Goal: Task Accomplishment & Management: Manage account settings

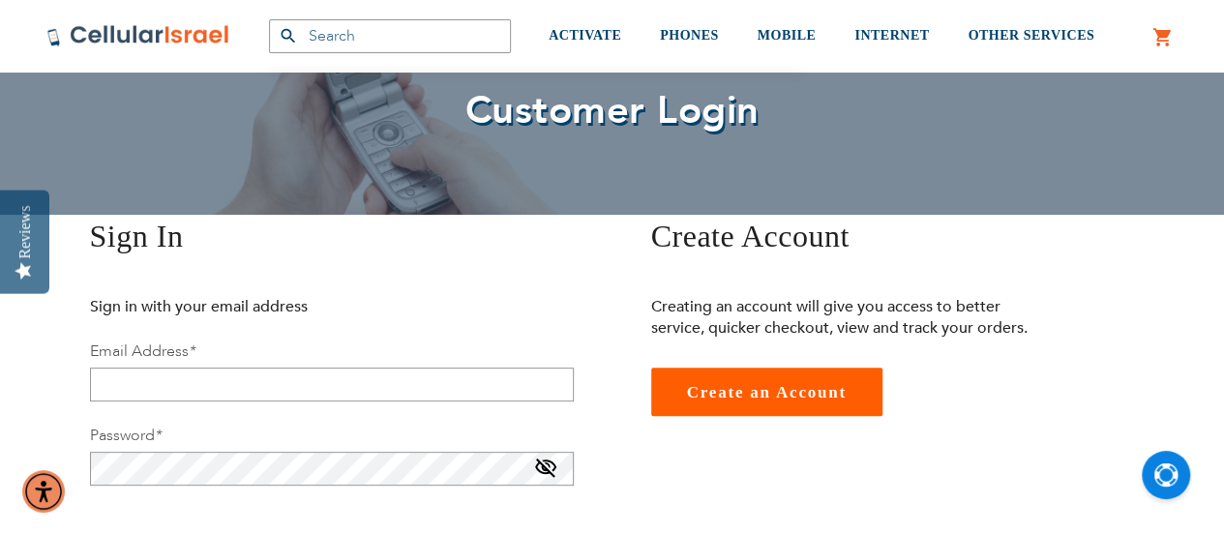
scroll to position [124, 0]
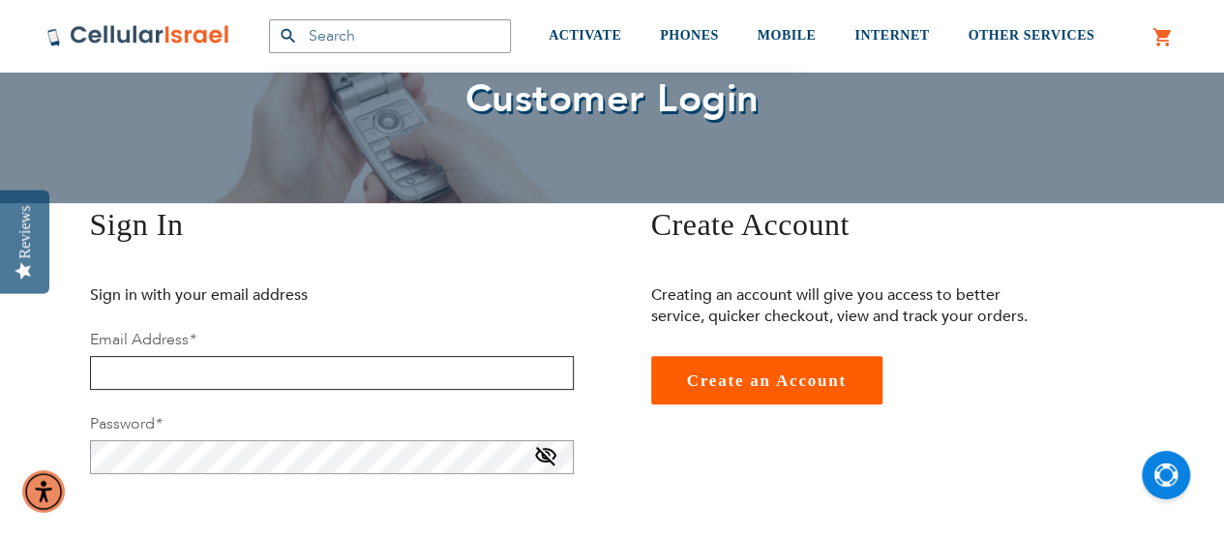
click at [484, 389] on input "email" at bounding box center [332, 373] width 484 height 34
type input "[EMAIL_ADDRESS][DOMAIN_NAME]"
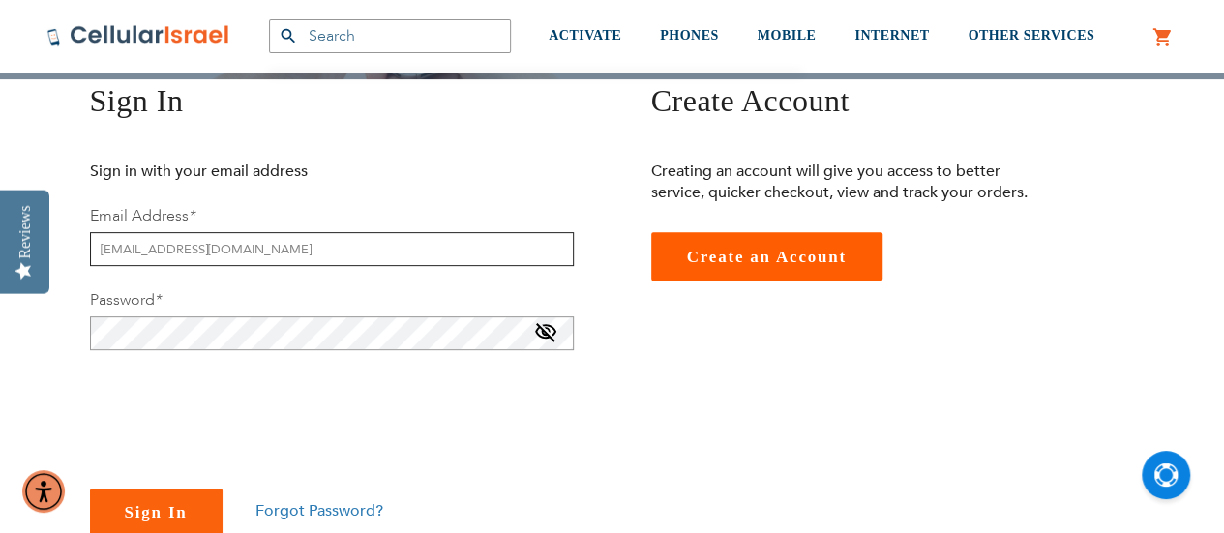
scroll to position [249, 0]
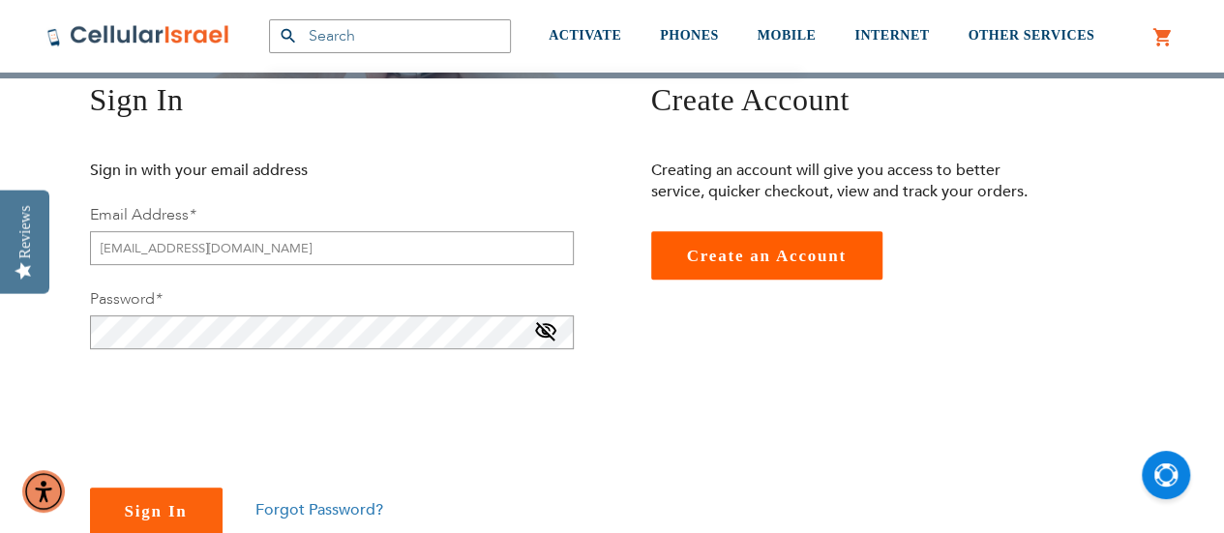
click at [549, 332] on span at bounding box center [545, 335] width 23 height 31
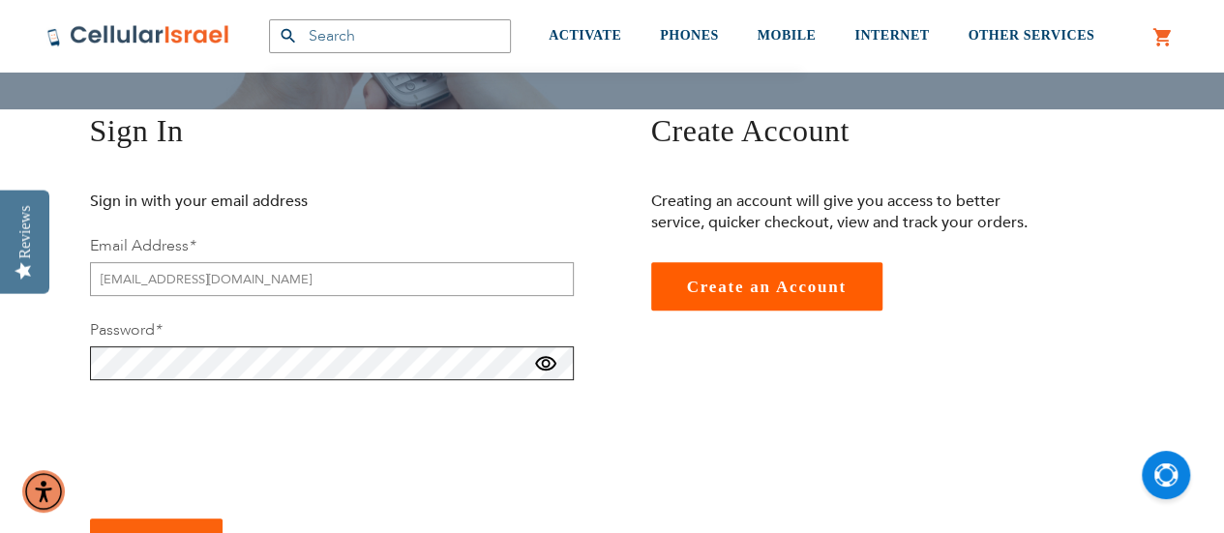
scroll to position [237, 0]
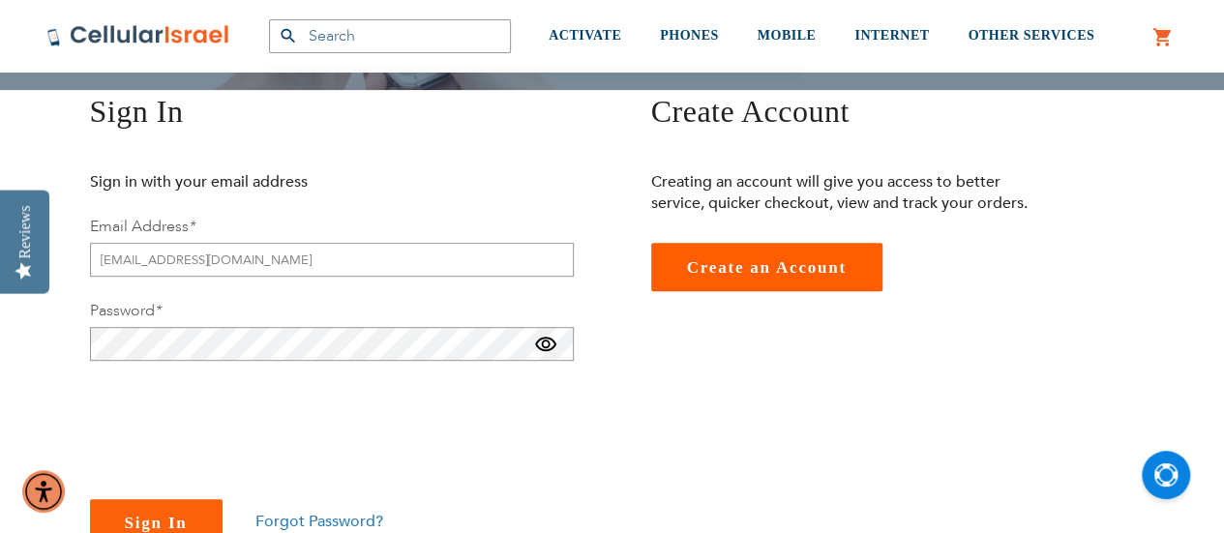
checkbox input "true"
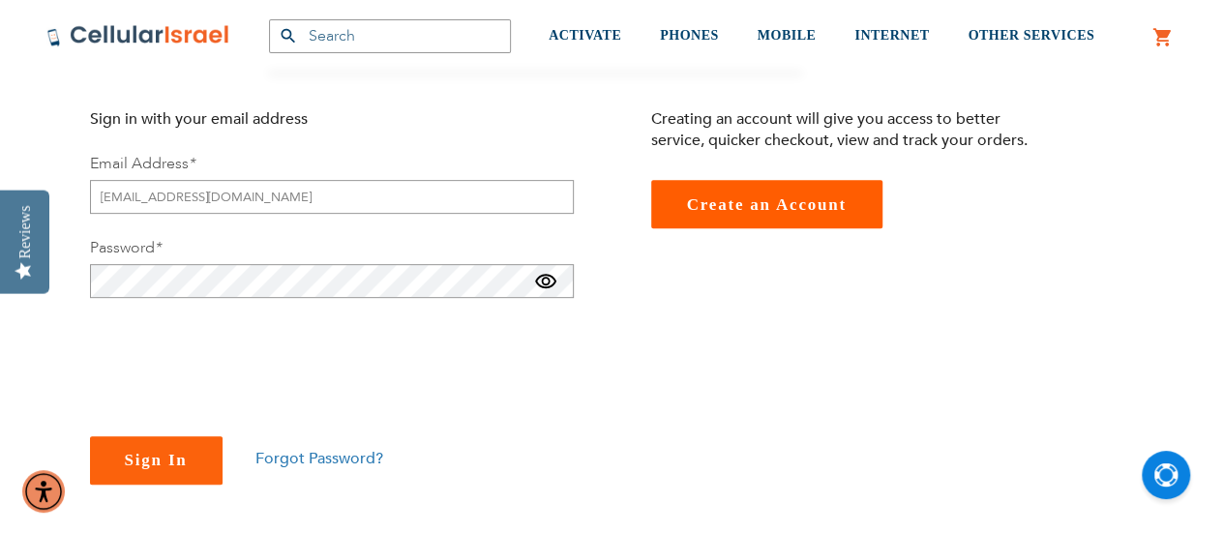
scroll to position [308, 0]
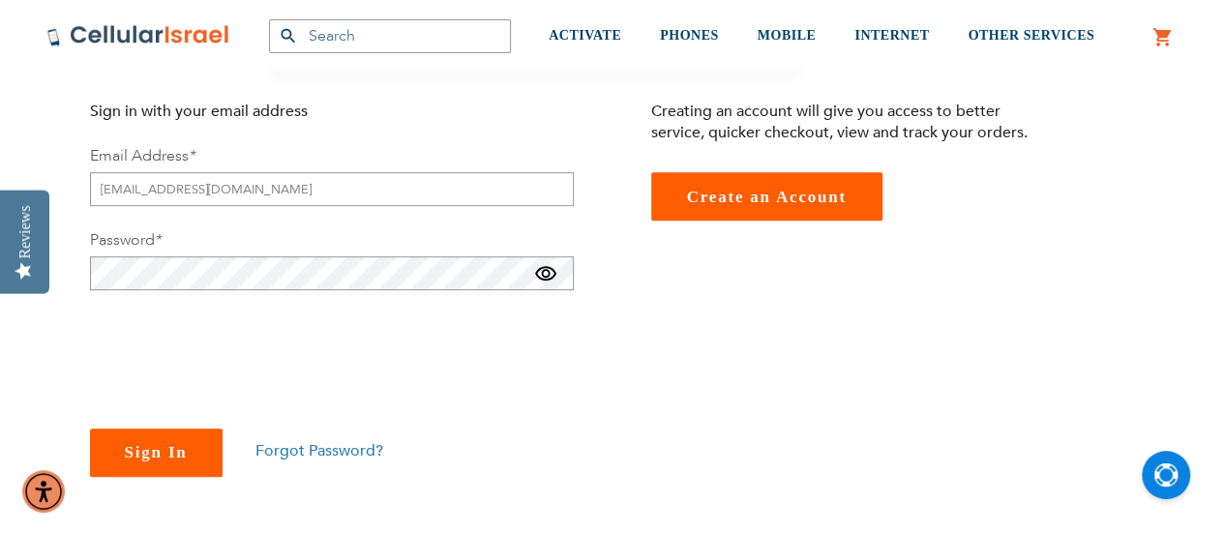
click at [142, 461] on span "Sign In" at bounding box center [156, 452] width 63 height 18
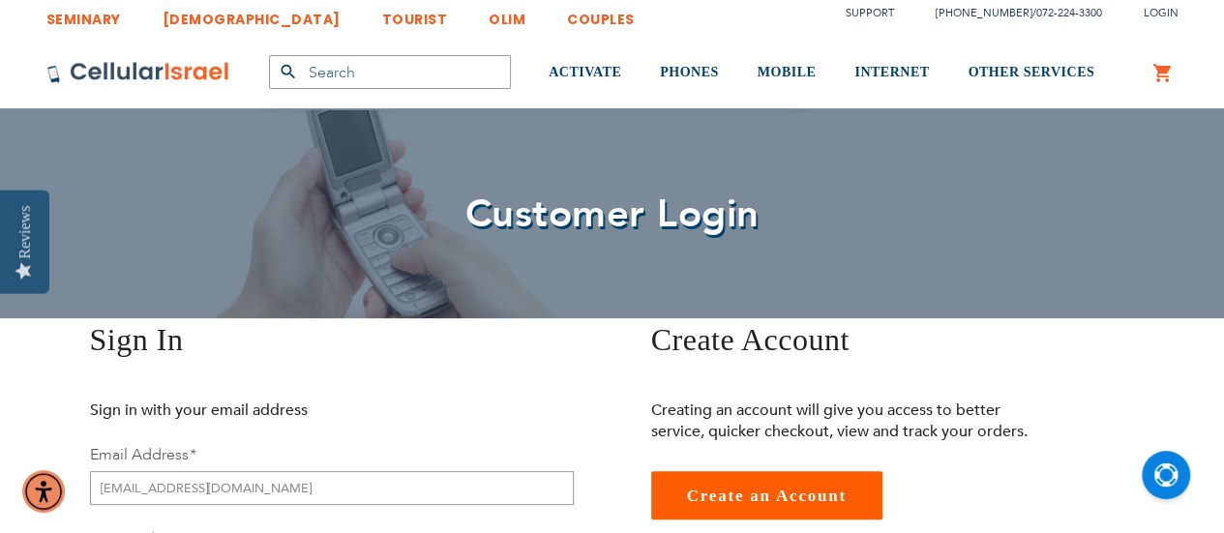
scroll to position [103, 0]
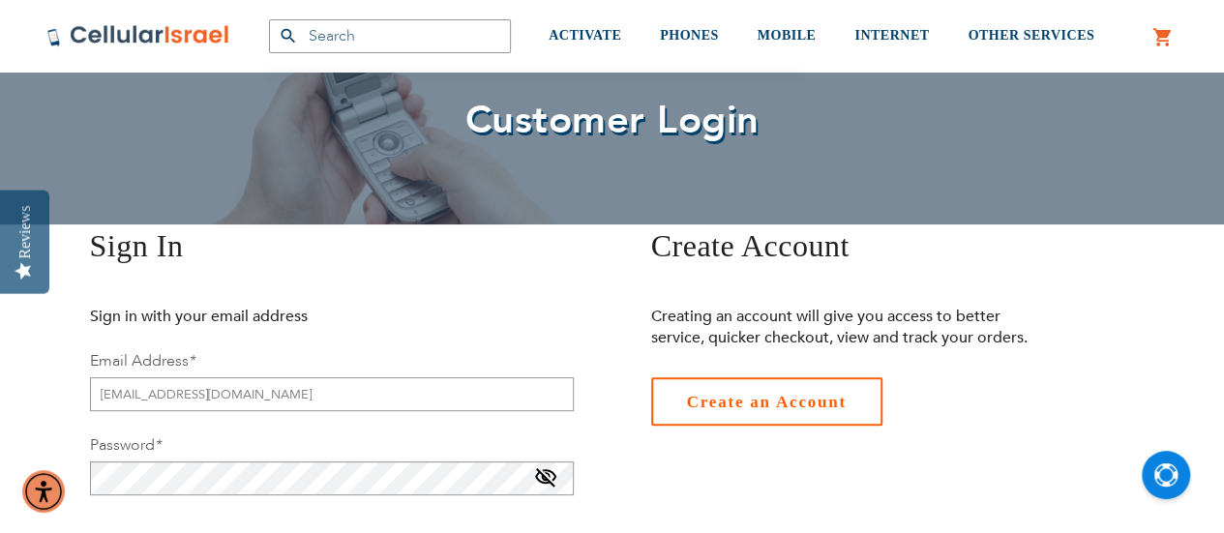
click at [805, 387] on link "Create an Account" at bounding box center [766, 401] width 231 height 48
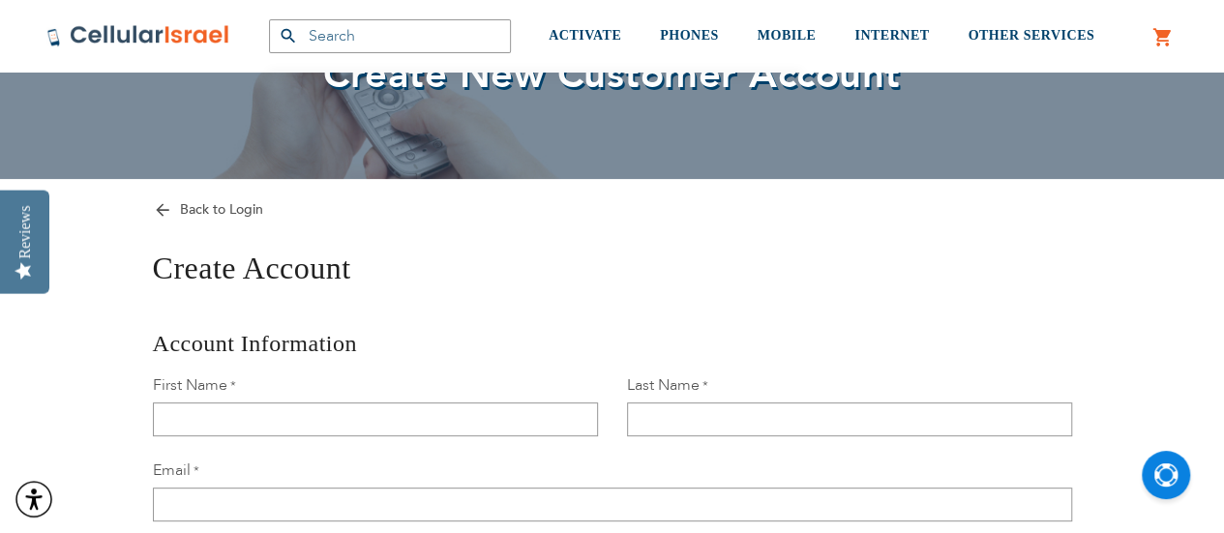
scroll to position [166, 0]
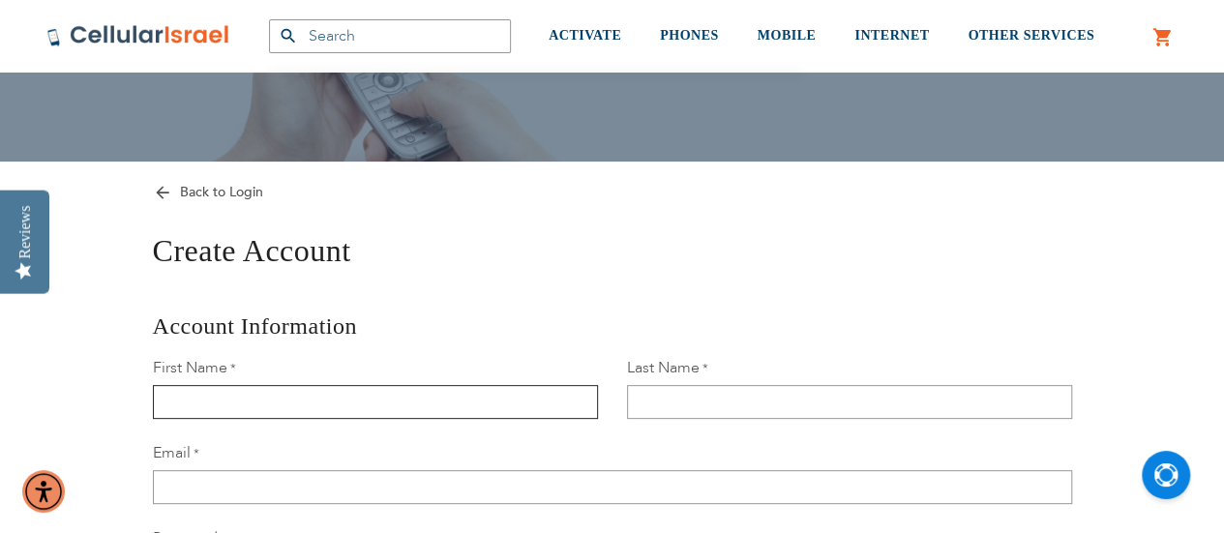
click at [516, 389] on input "First Name" at bounding box center [375, 402] width 445 height 34
type input "[PERSON_NAME]"
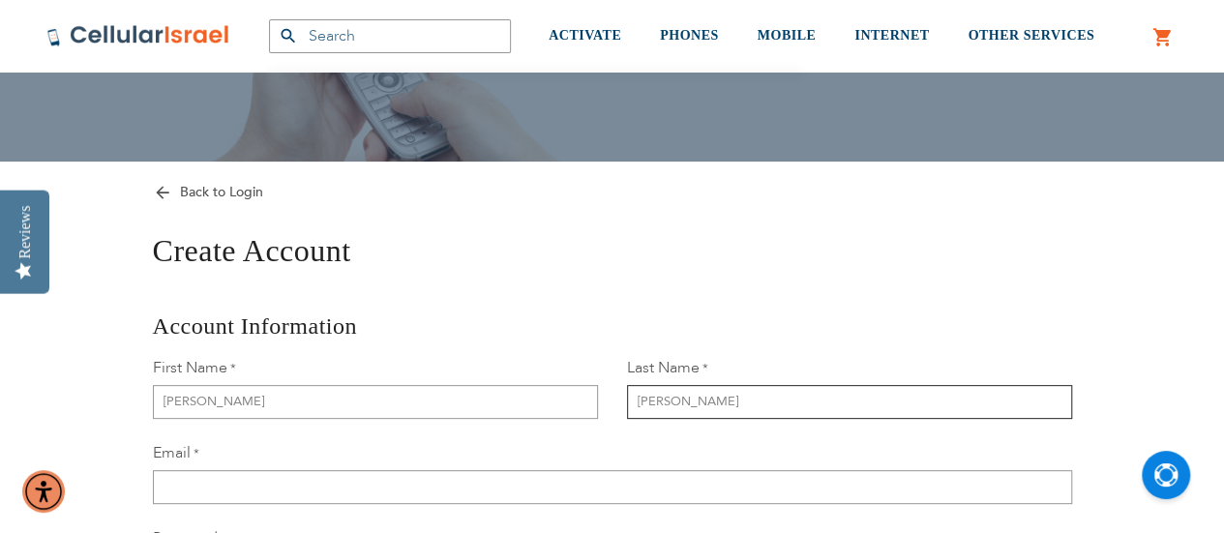
type input "Gidanian"
click at [705, 498] on input "Email" at bounding box center [613, 487] width 920 height 34
type input "[EMAIL_ADDRESS][DOMAIN_NAME]"
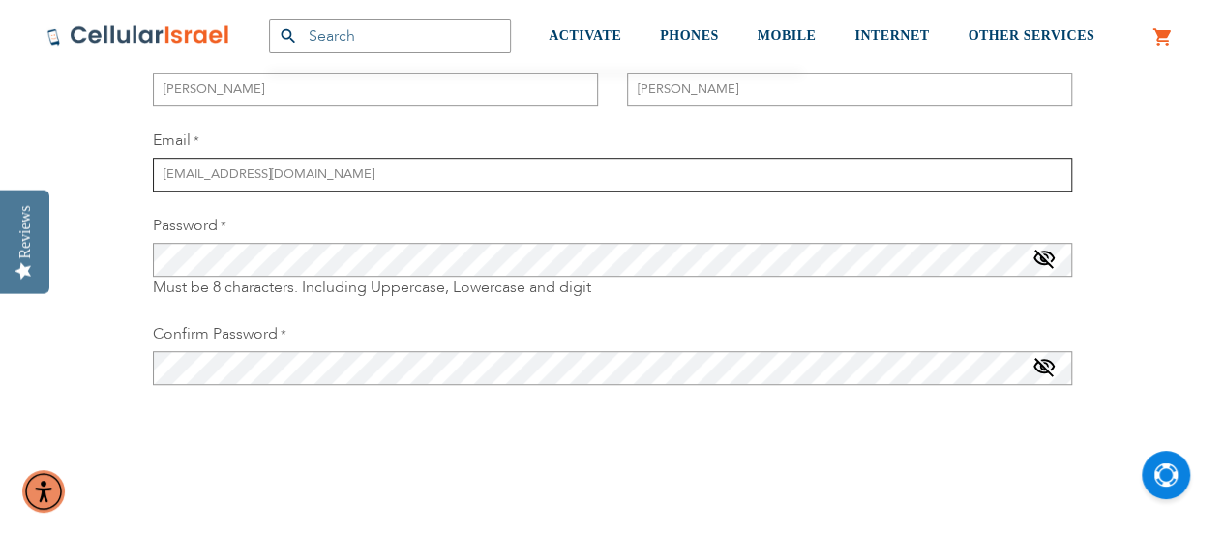
scroll to position [477, 0]
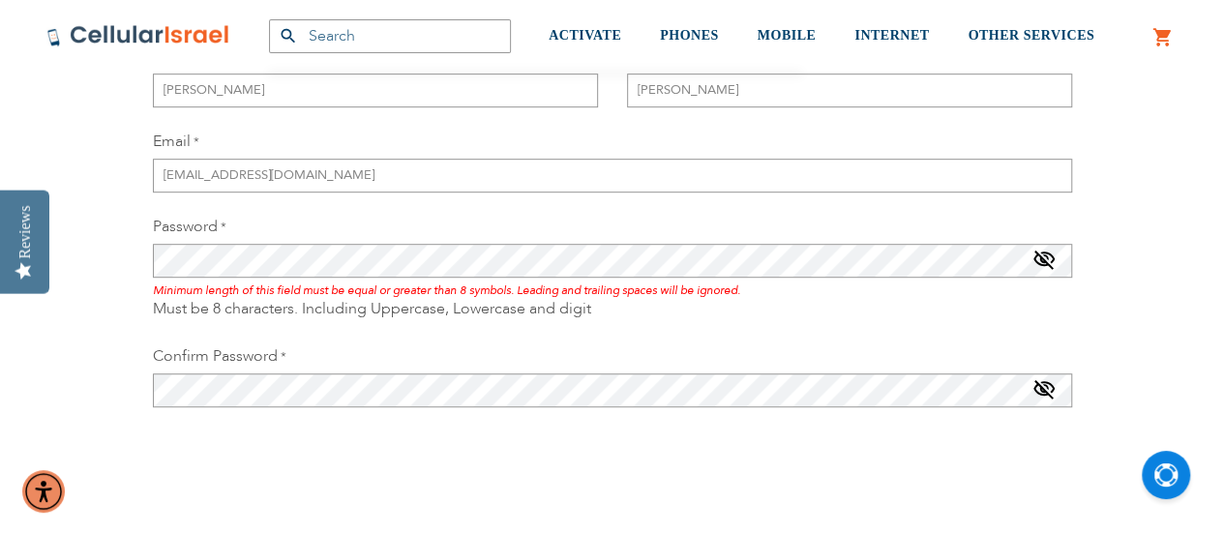
click at [1051, 262] on span at bounding box center [1044, 264] width 23 height 31
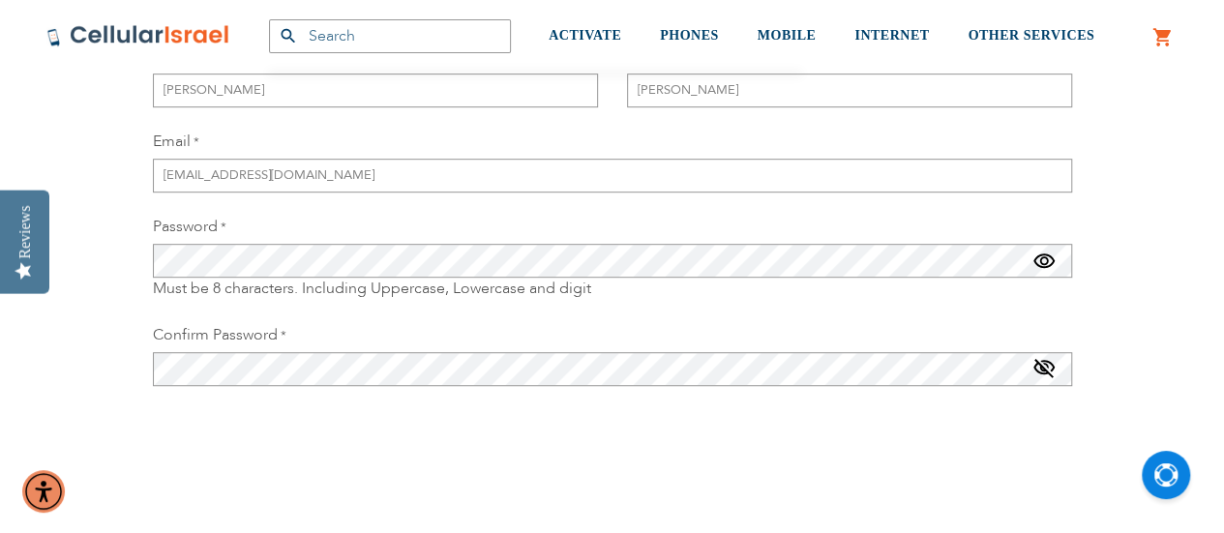
checkbox input "true"
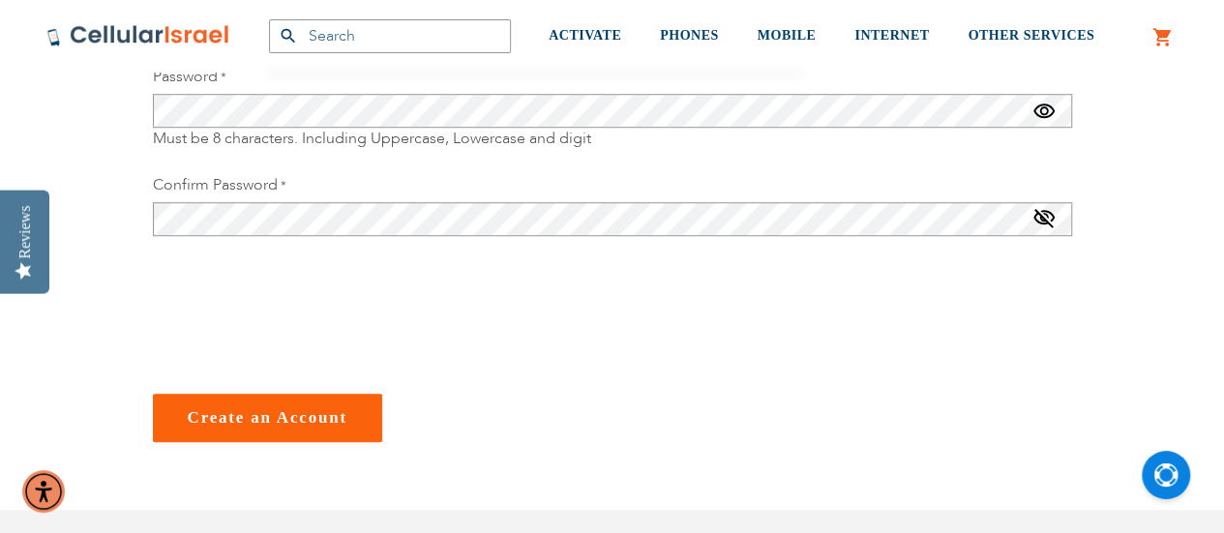
scroll to position [628, 0]
click at [267, 421] on span "Create an Account" at bounding box center [268, 416] width 160 height 18
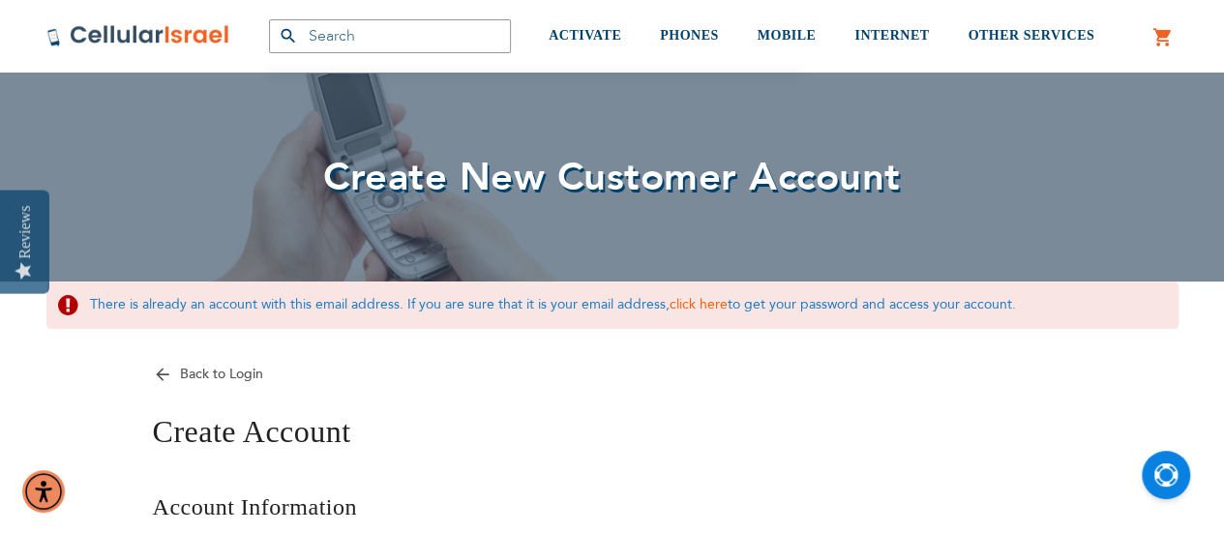
scroll to position [46, 0]
click at [714, 295] on link "click here" at bounding box center [699, 303] width 58 height 18
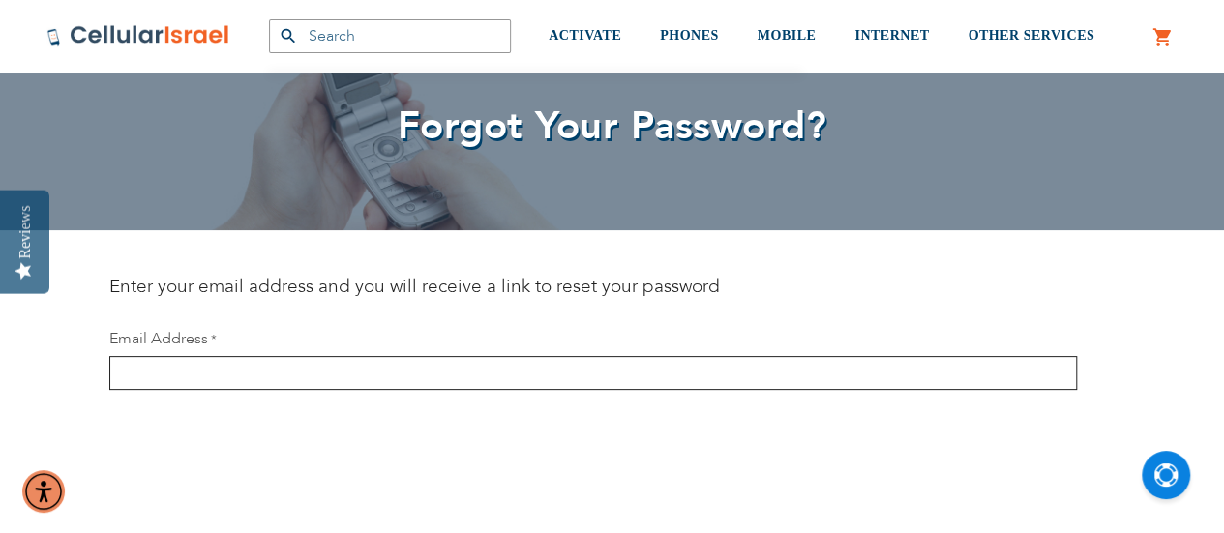
click at [694, 382] on input "email" at bounding box center [593, 373] width 968 height 34
type input "arotberg123@gmail.com"
checkbox input "true"
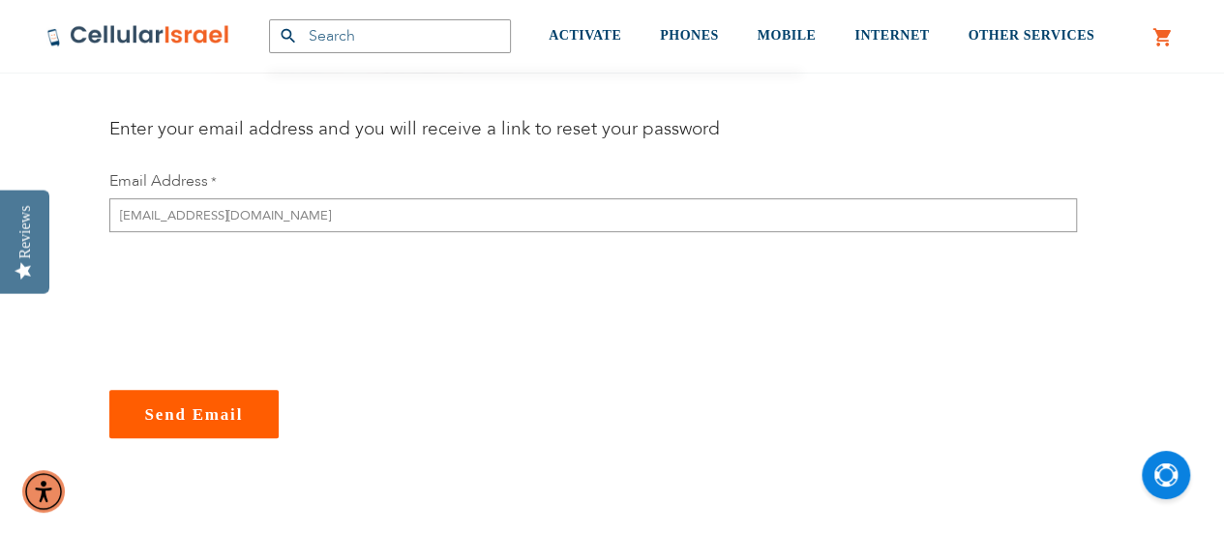
scroll to position [276, 0]
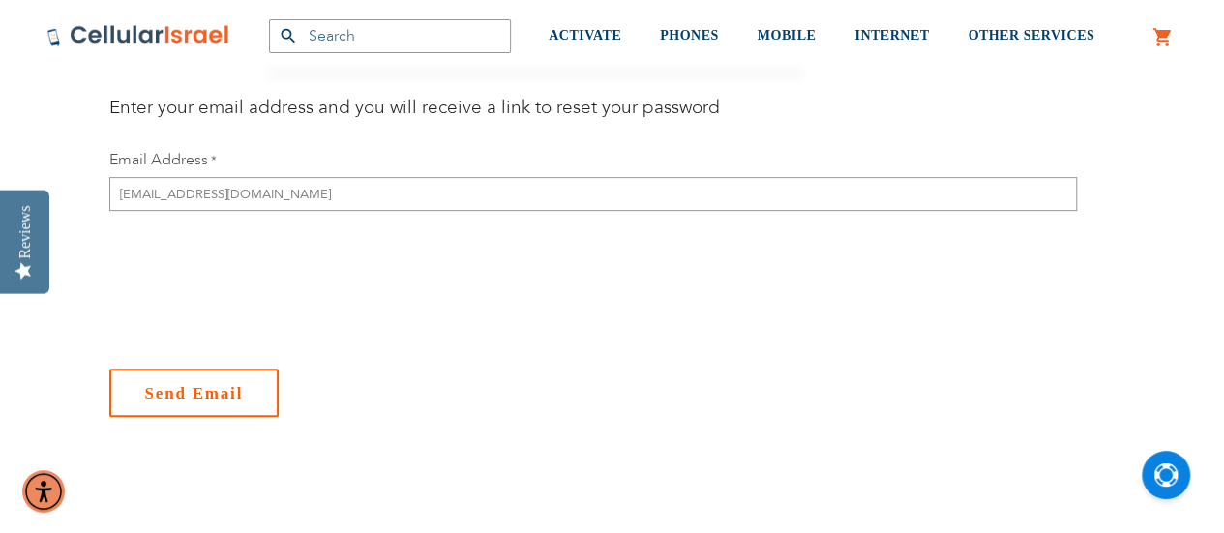
click at [215, 386] on span "Send Email" at bounding box center [194, 393] width 99 height 18
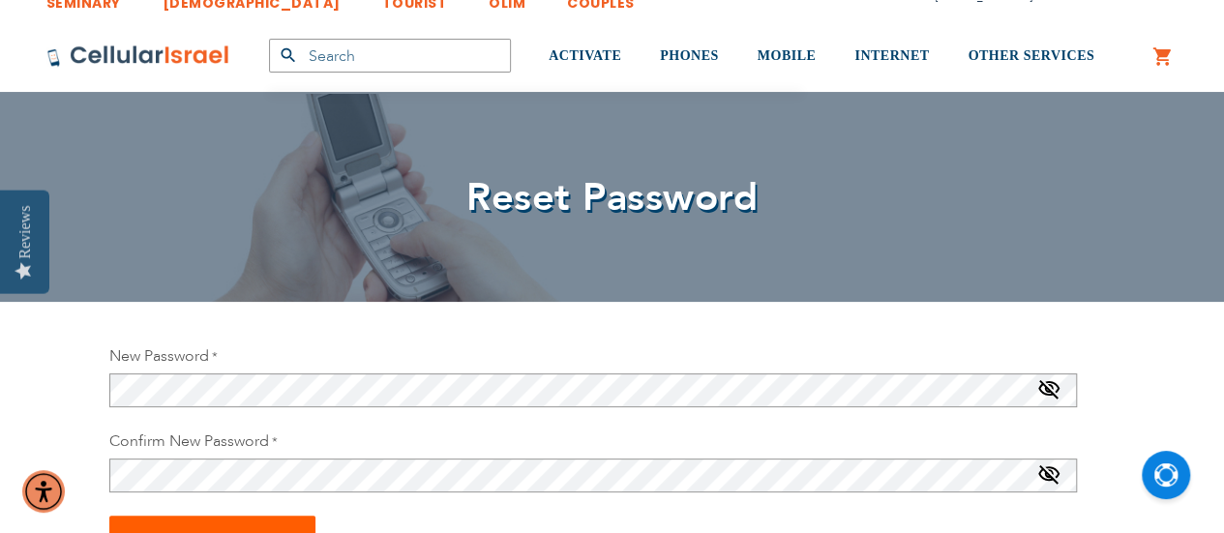
click at [1047, 391] on span at bounding box center [1049, 393] width 23 height 31
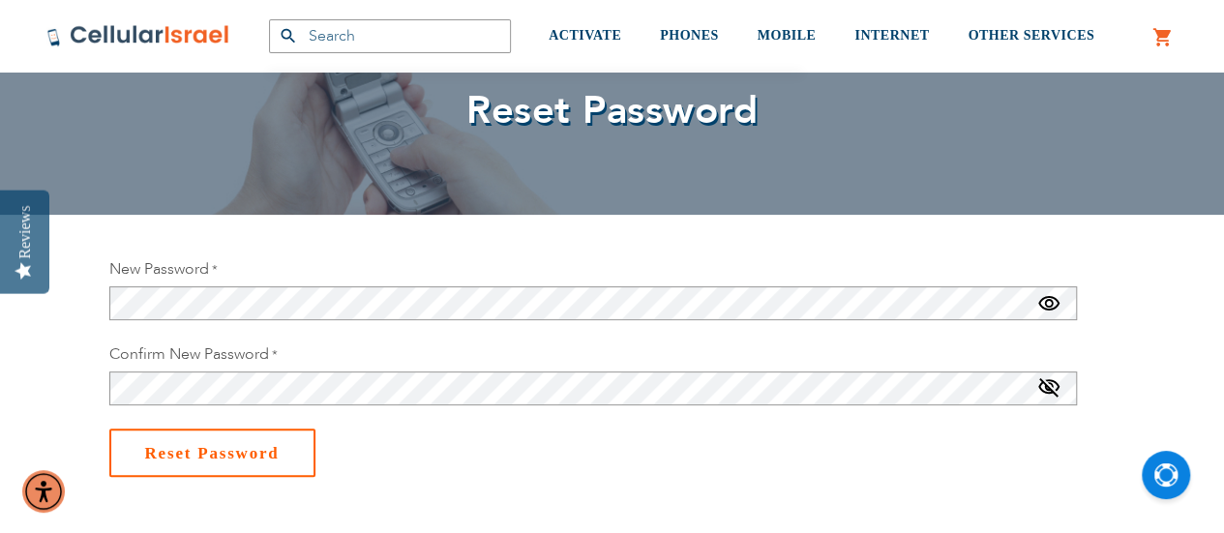
click at [233, 451] on span "Reset Password" at bounding box center [212, 453] width 135 height 18
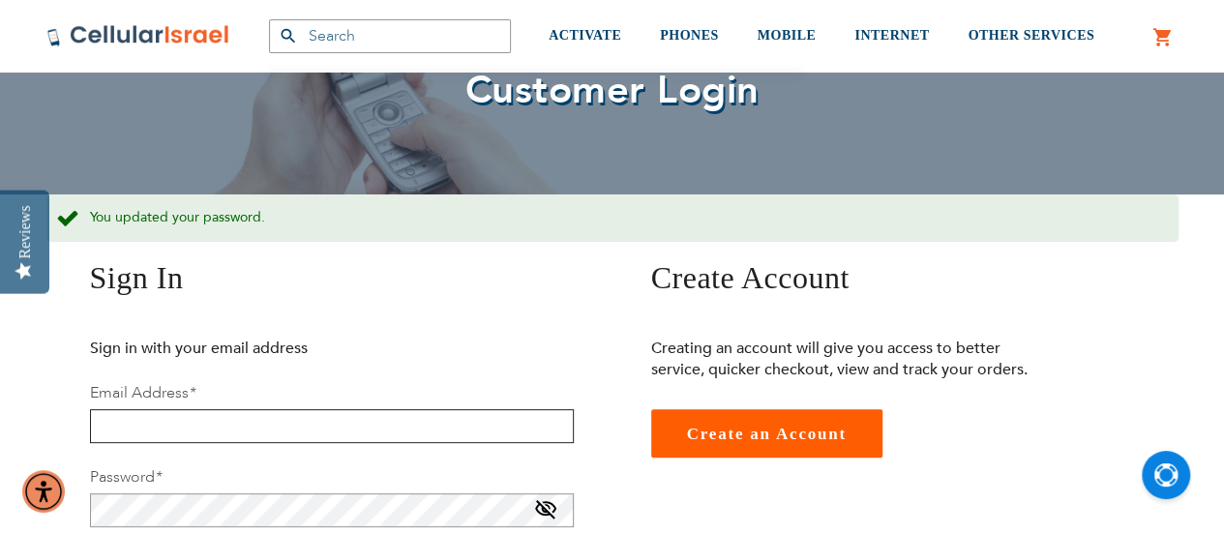
scroll to position [134, 0]
click at [310, 431] on input "email" at bounding box center [332, 425] width 484 height 34
type input "[EMAIL_ADDRESS][DOMAIN_NAME]"
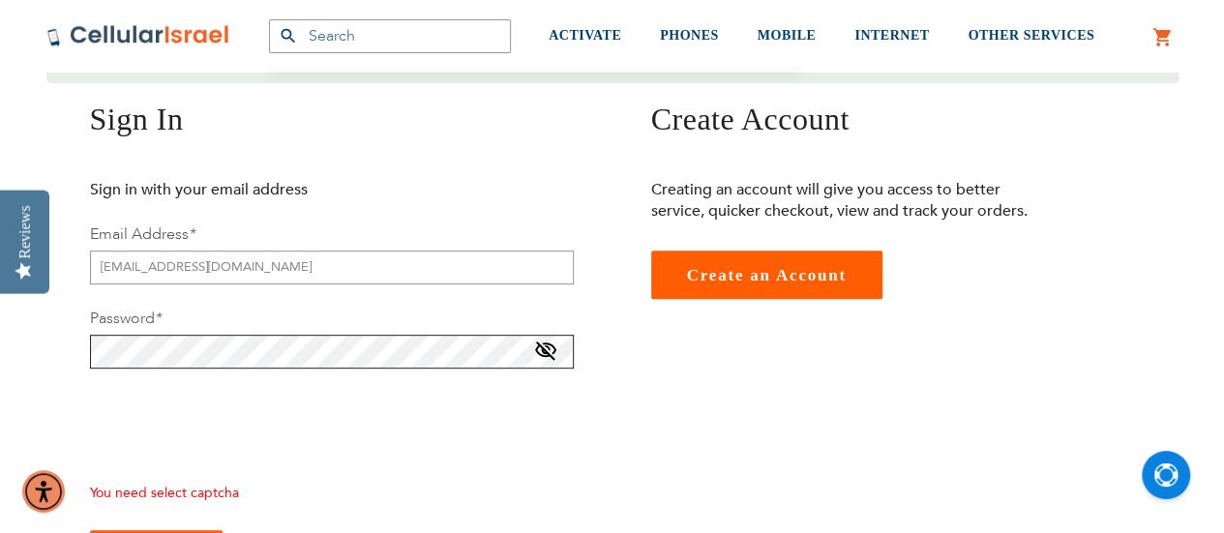
scroll to position [292, 0]
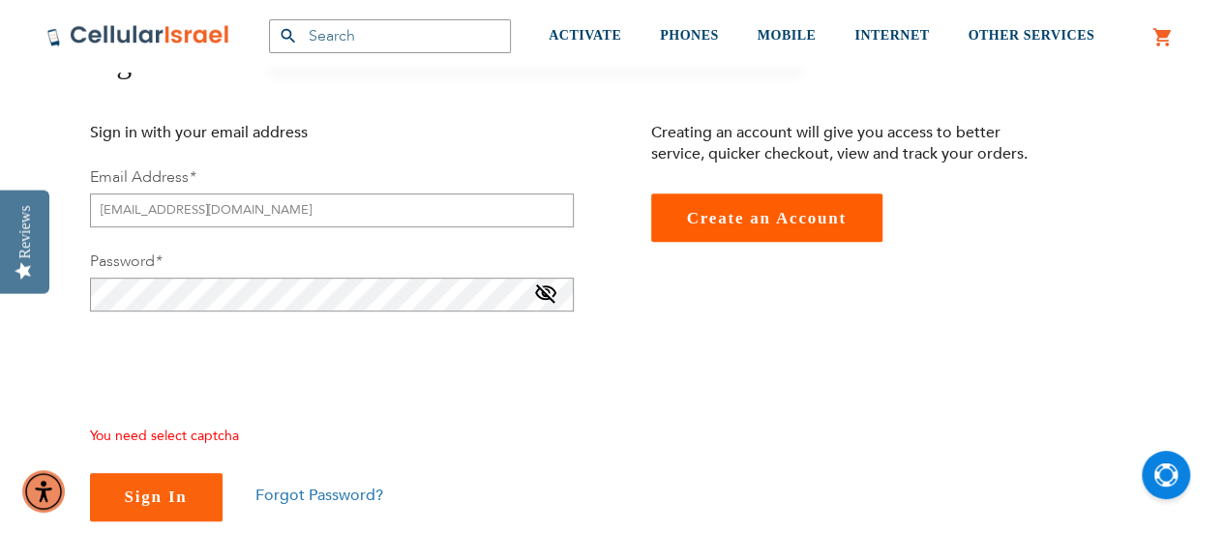
checkbox input "true"
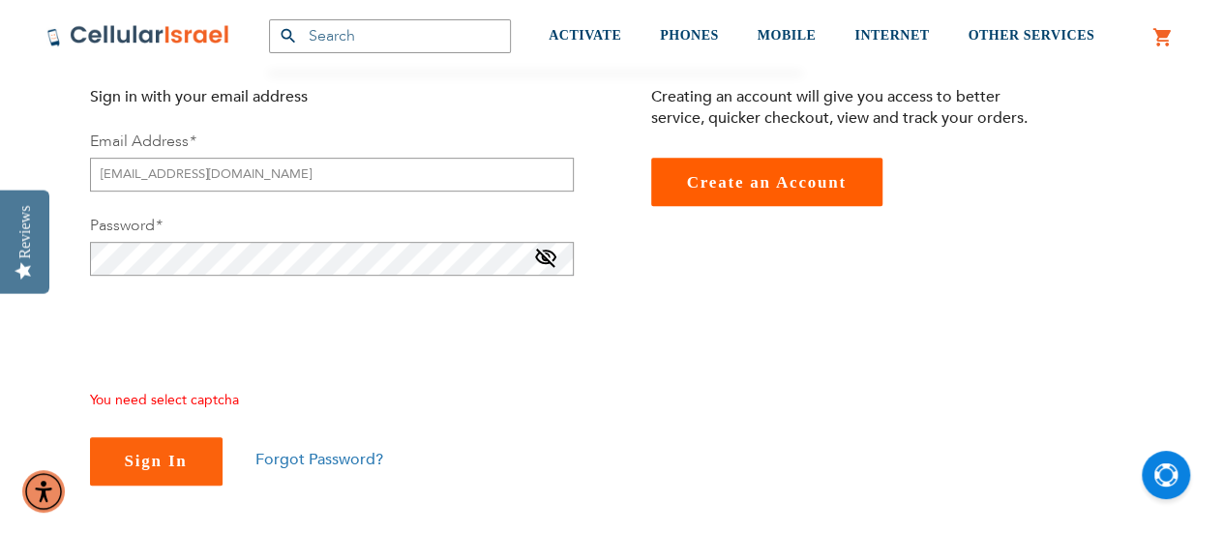
scroll to position [391, 0]
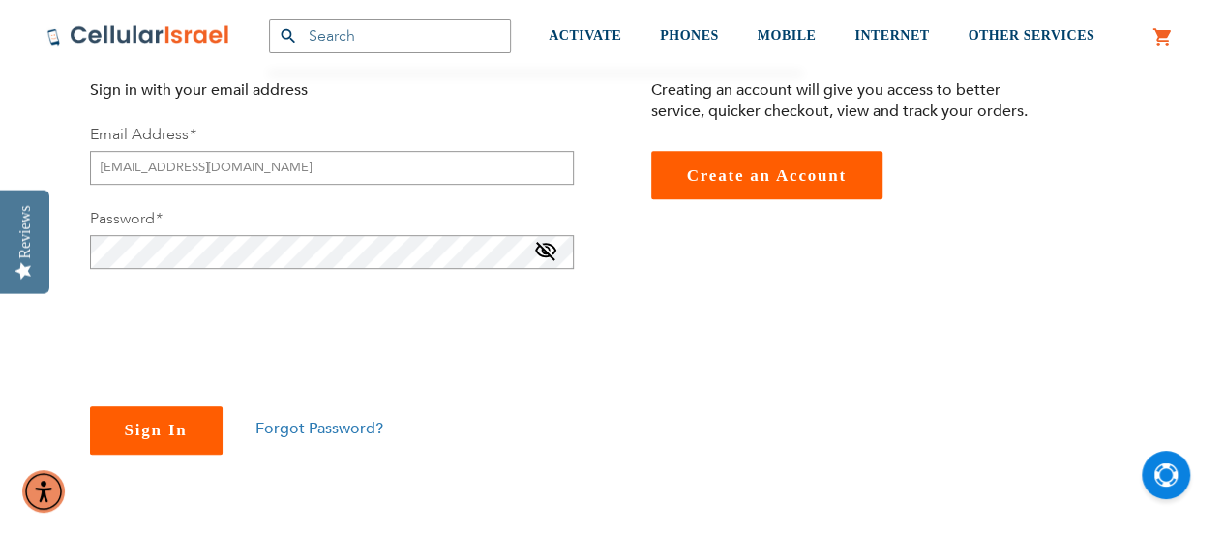
click at [124, 442] on button "Sign In" at bounding box center [156, 431] width 133 height 48
